Goal: Information Seeking & Learning: Learn about a topic

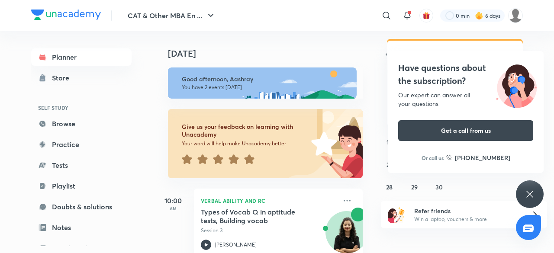
click at [534, 198] on icon at bounding box center [530, 194] width 10 height 10
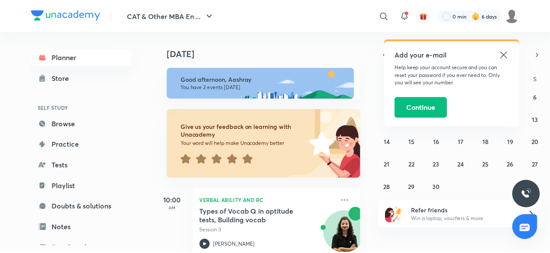
scroll to position [94, 0]
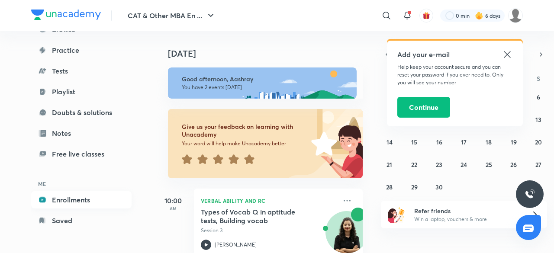
click at [108, 195] on link "Enrollments" at bounding box center [81, 199] width 100 height 17
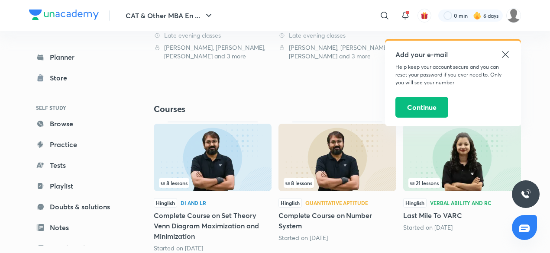
scroll to position [342, 0]
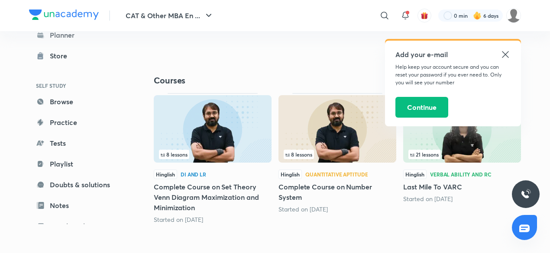
click at [508, 56] on icon at bounding box center [505, 54] width 10 height 10
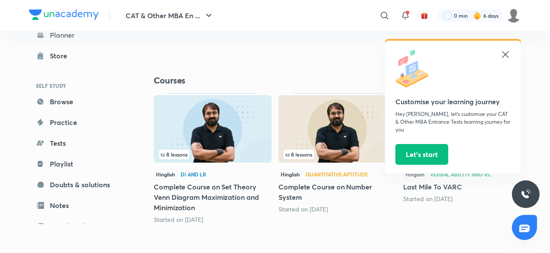
click at [502, 51] on icon at bounding box center [505, 54] width 10 height 10
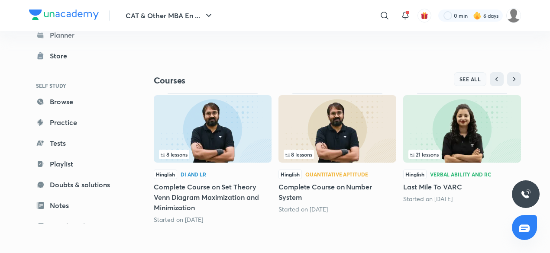
click at [475, 78] on span "SEE ALL" at bounding box center [470, 79] width 22 height 6
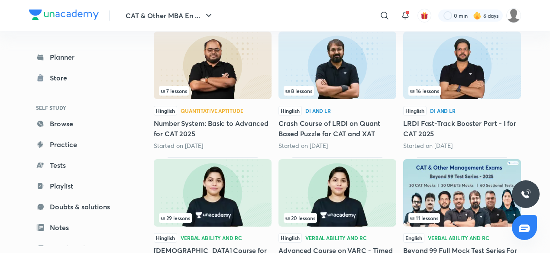
scroll to position [278, 0]
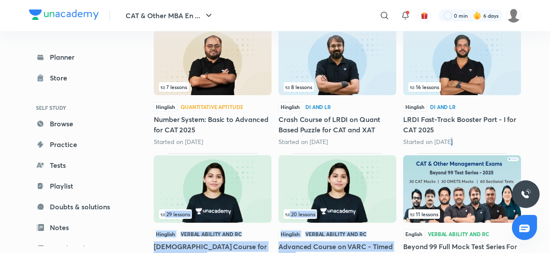
drag, startPoint x: 547, startPoint y: 148, endPoint x: 554, endPoint y: 157, distance: 11.5
click at [550, 157] on html "CAT & Other MBA En ... ​ 0 min 6 days Planner Store SELF STUDY Browse Practice …" at bounding box center [275, 70] width 550 height 696
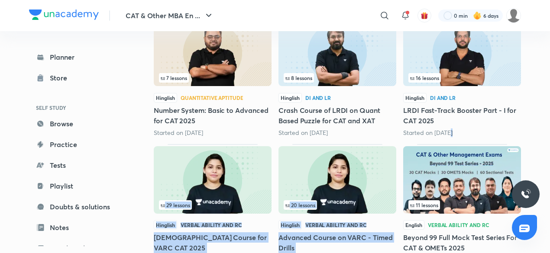
scroll to position [284, 0]
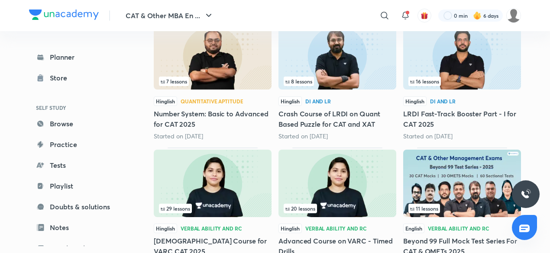
click at [540, 68] on div "CAT & Other MBA En ... ​ 0 min 6 days Planner Store SELF STUDY Browse Practice …" at bounding box center [275, 64] width 550 height 696
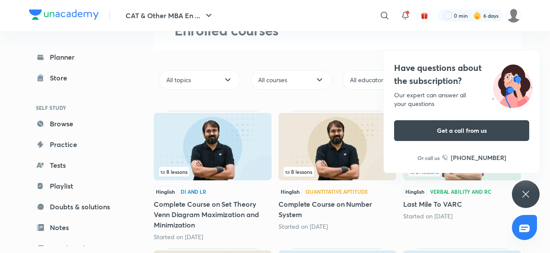
scroll to position [42, 0]
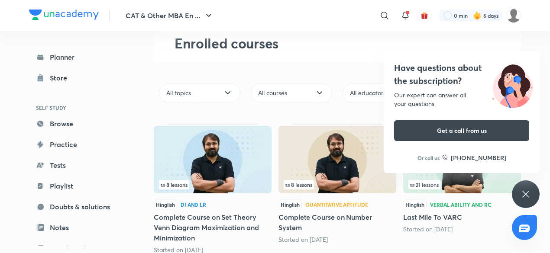
click at [525, 194] on icon at bounding box center [525, 194] width 6 height 6
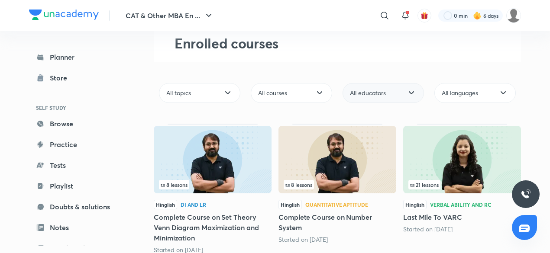
click at [403, 94] on div "All educators" at bounding box center [383, 93] width 81 height 20
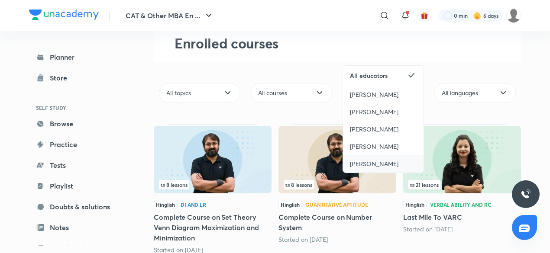
click at [381, 158] on div "[PERSON_NAME]" at bounding box center [383, 163] width 81 height 17
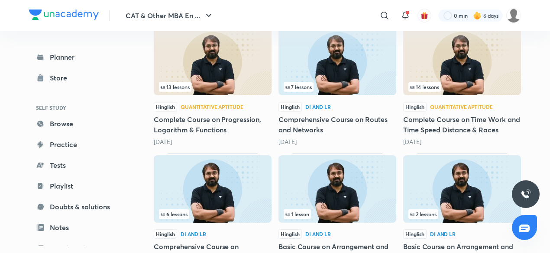
scroll to position [272, 0]
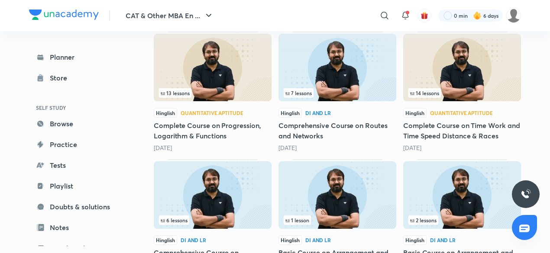
click at [479, 87] on img at bounding box center [462, 68] width 118 height 68
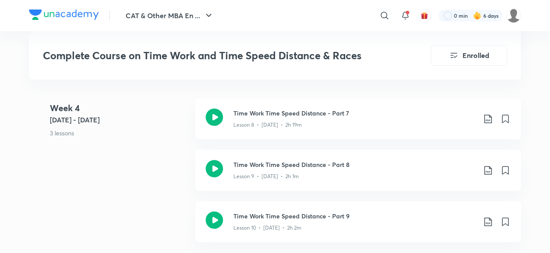
scroll to position [1008, 0]
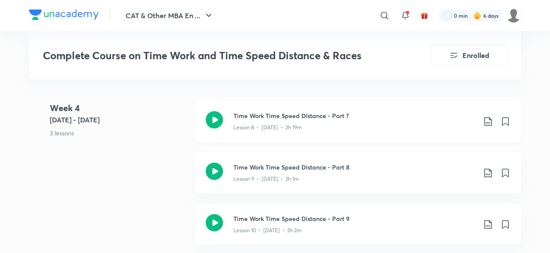
click at [216, 115] on icon at bounding box center [214, 119] width 17 height 17
